Goal: Task Accomplishment & Management: Use online tool/utility

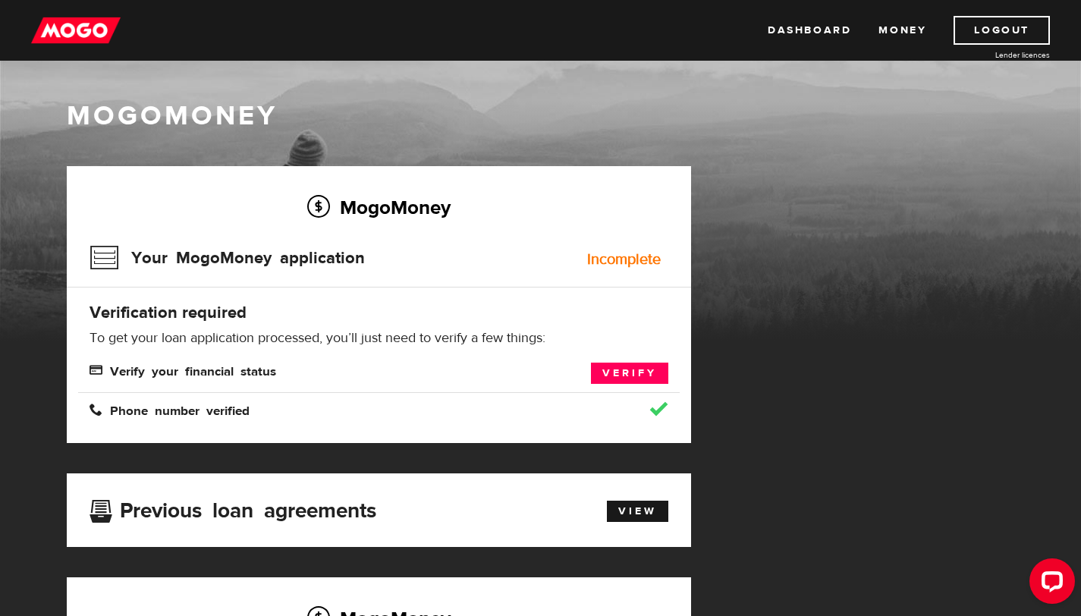
scroll to position [110, 0]
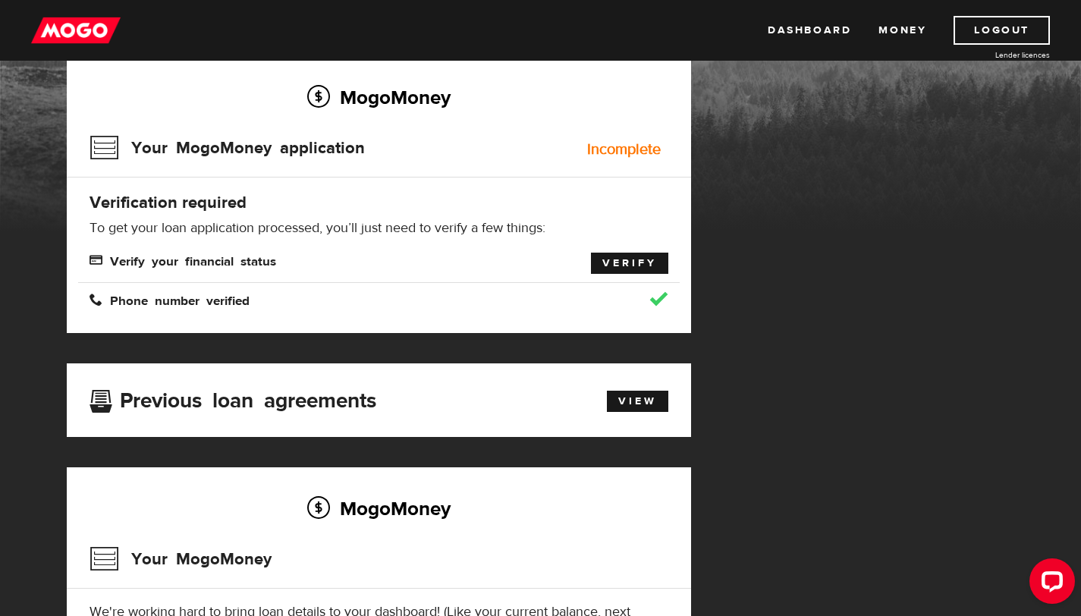
click at [625, 258] on link "Verify" at bounding box center [629, 263] width 77 height 21
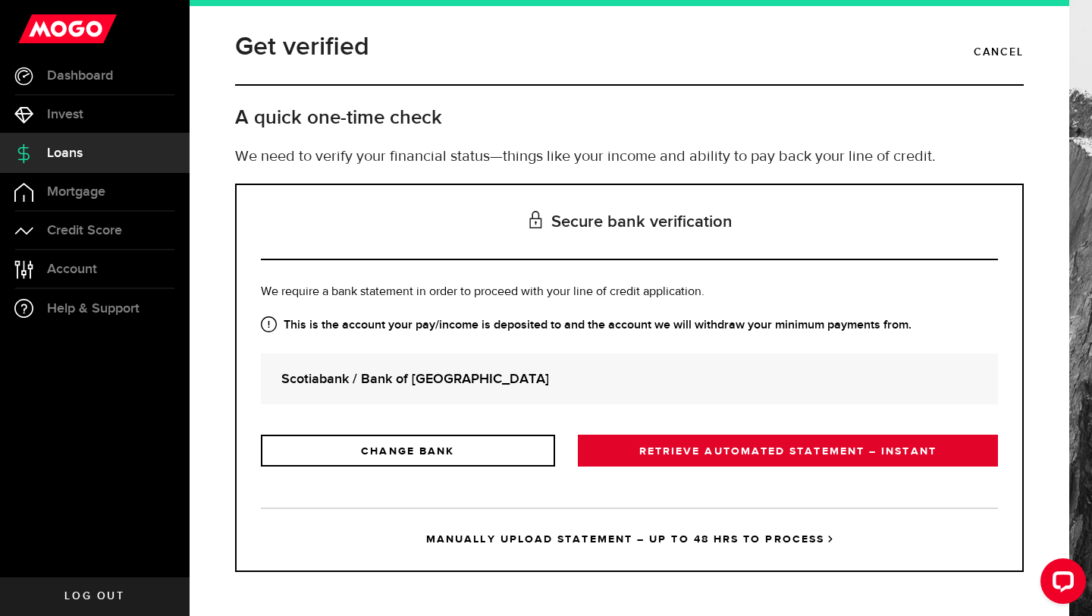
click at [678, 452] on link "RETRIEVE AUTOMATED STATEMENT – INSTANT" at bounding box center [788, 451] width 420 height 32
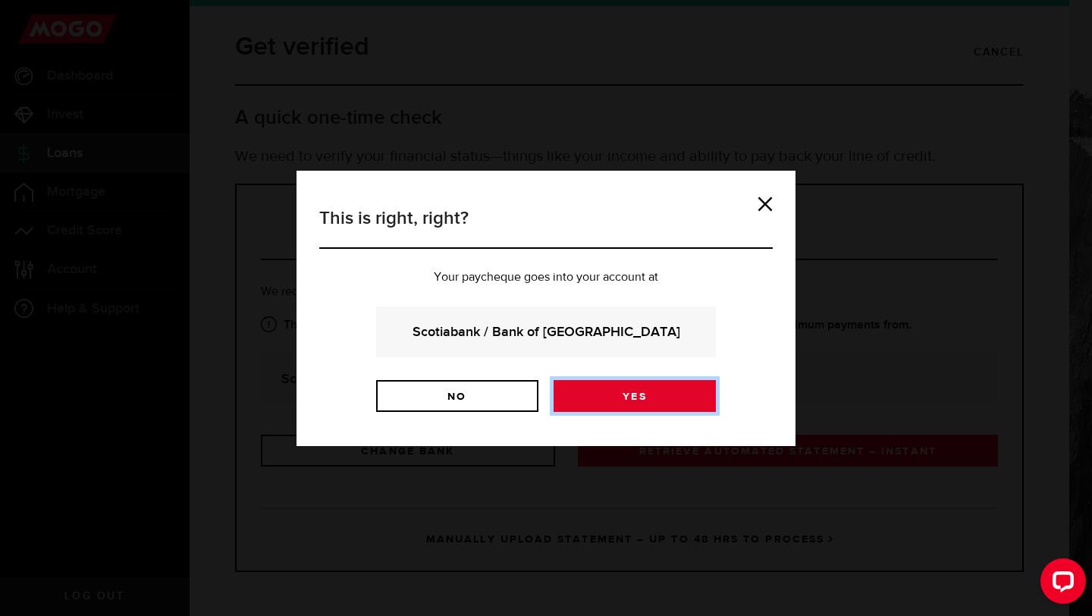
click at [613, 394] on link "Yes" at bounding box center [635, 396] width 162 height 32
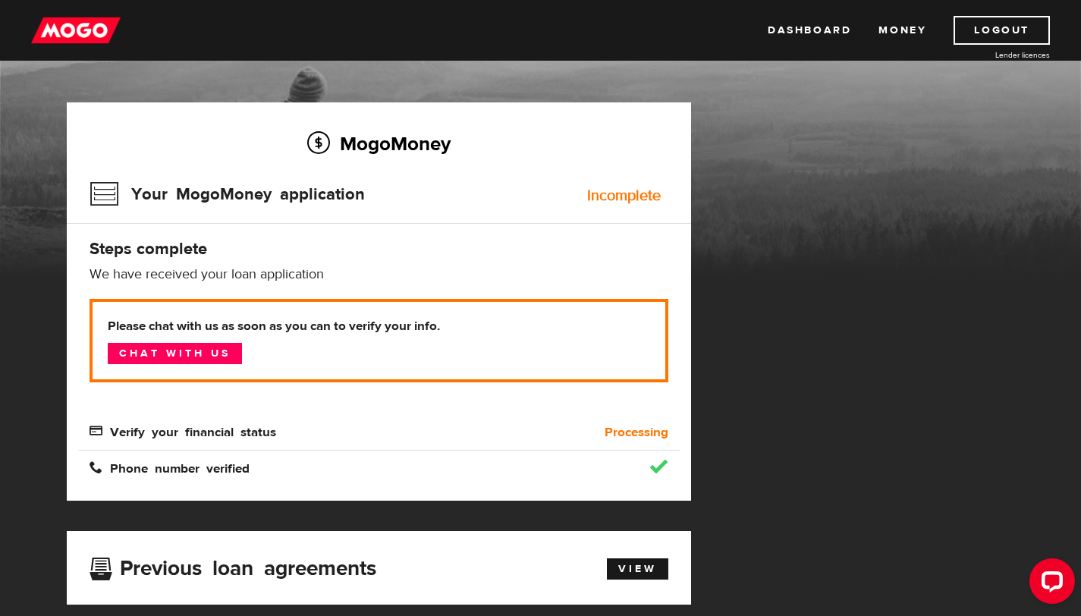
scroll to position [77, 0]
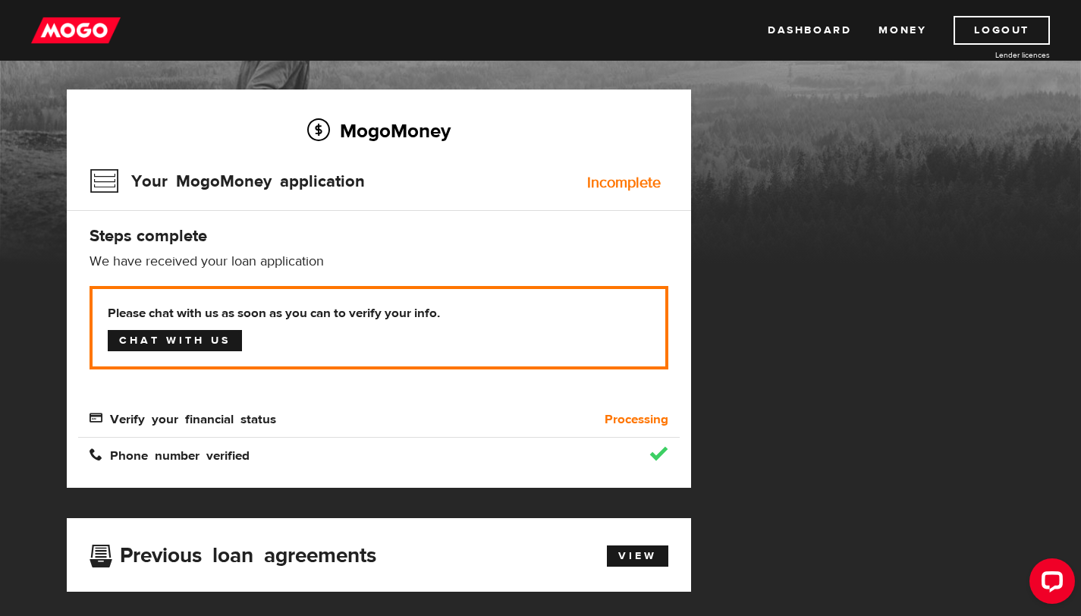
click at [181, 342] on link "Chat with us" at bounding box center [175, 340] width 134 height 21
click at [207, 411] on span "Verify your financial status" at bounding box center [182, 417] width 187 height 13
click at [908, 30] on link "Money" at bounding box center [902, 30] width 48 height 29
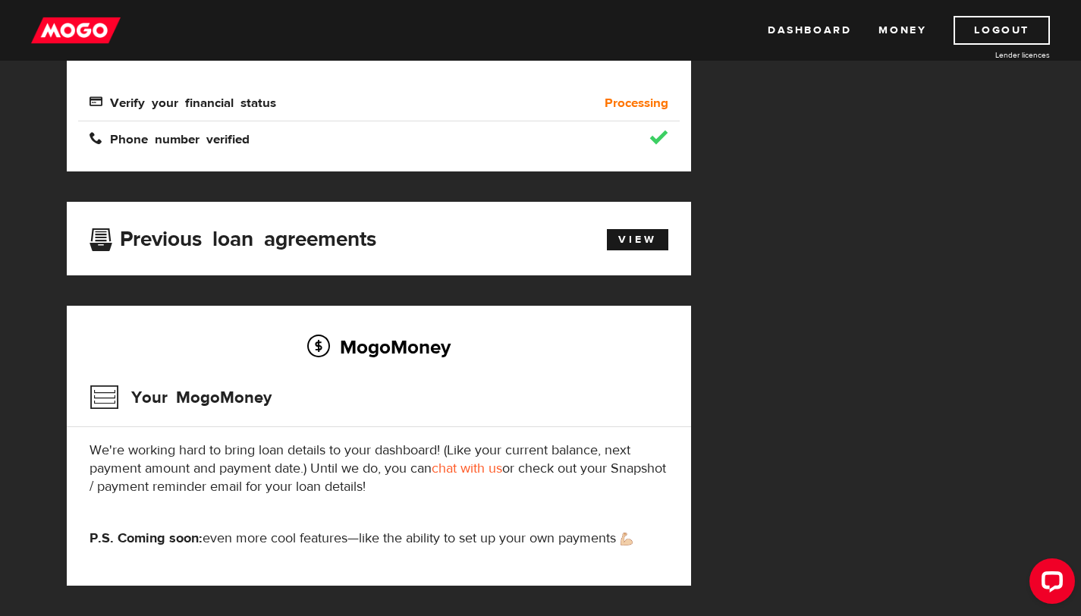
scroll to position [425, 0]
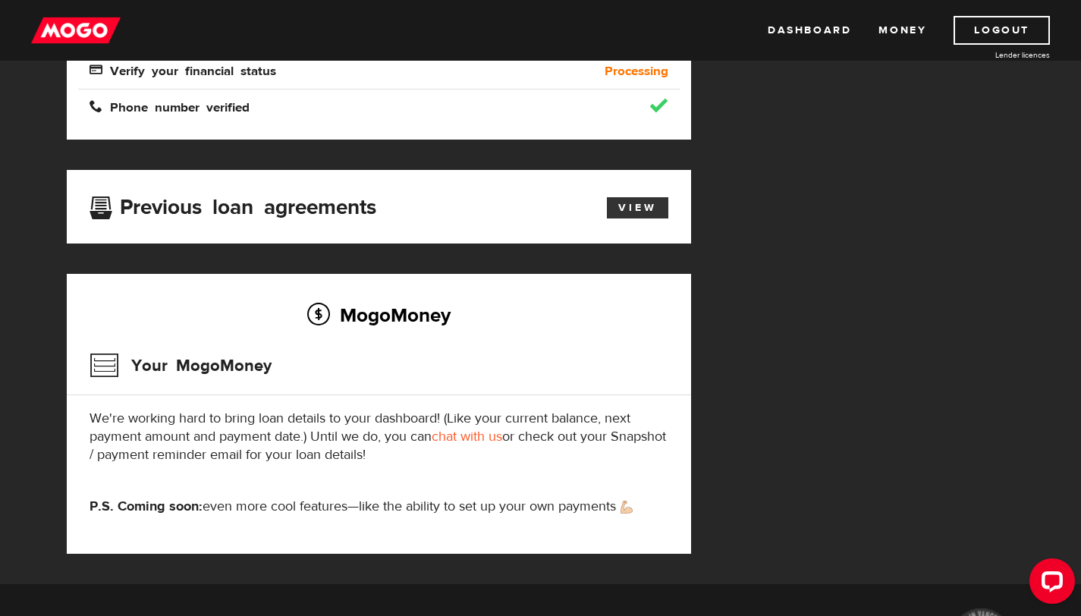
click at [645, 206] on link "View" at bounding box center [637, 207] width 61 height 21
